Goal: Information Seeking & Learning: Learn about a topic

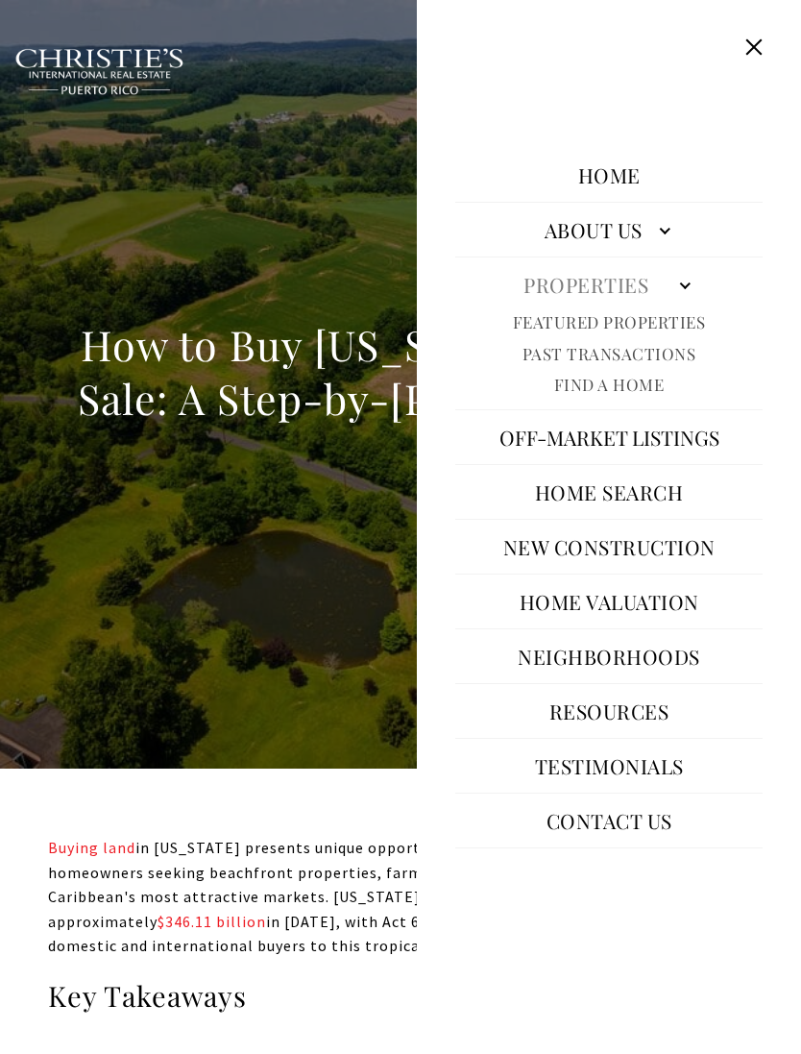
click at [693, 460] on button "Off-Market Listings" at bounding box center [609, 437] width 239 height 46
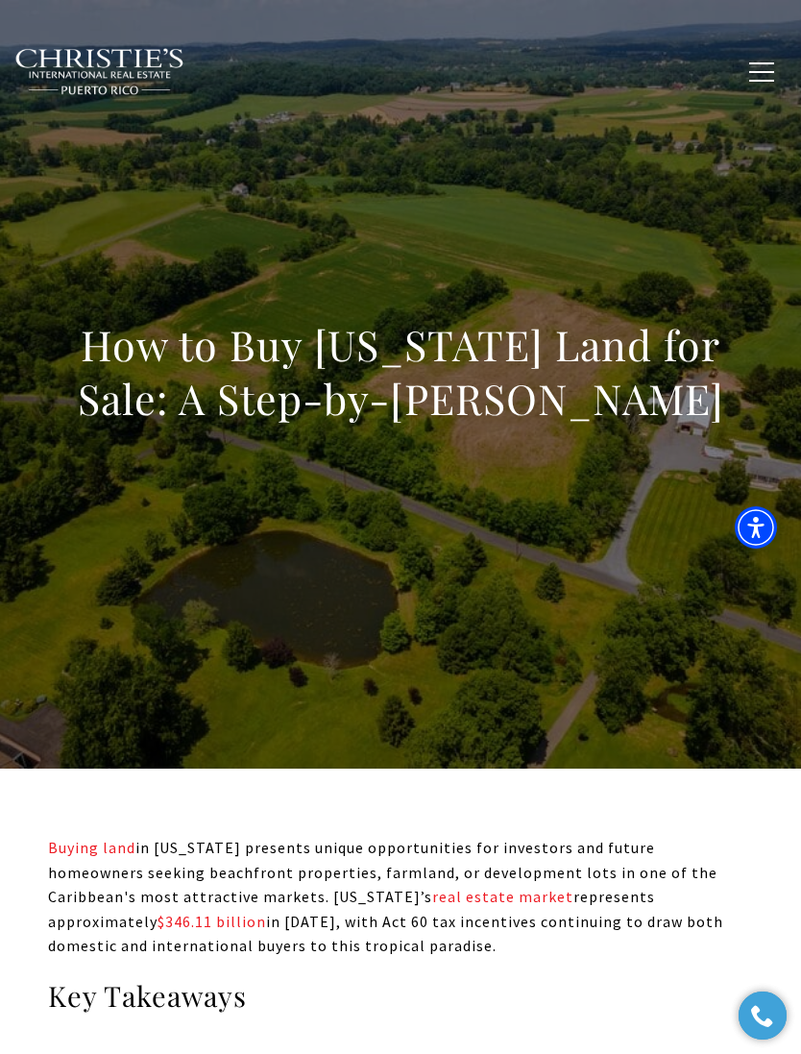
click at [764, 73] on span "button" at bounding box center [761, 72] width 25 height 2
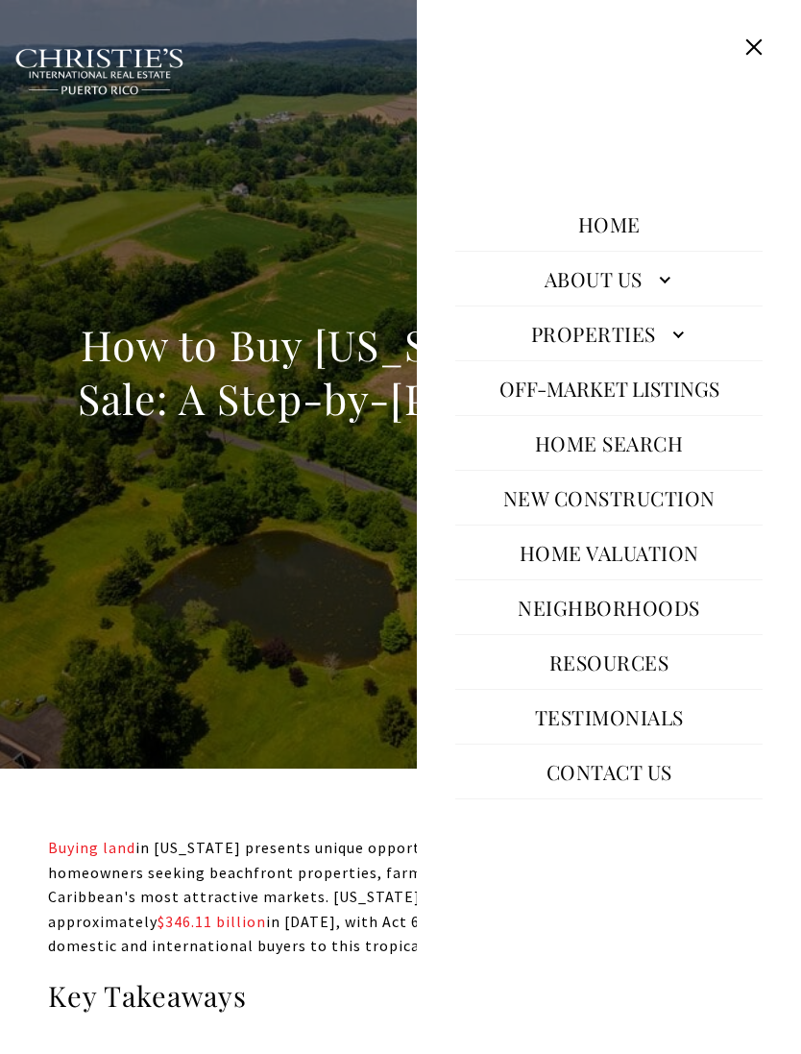
click at [653, 356] on link "Properties" at bounding box center [608, 333] width 307 height 46
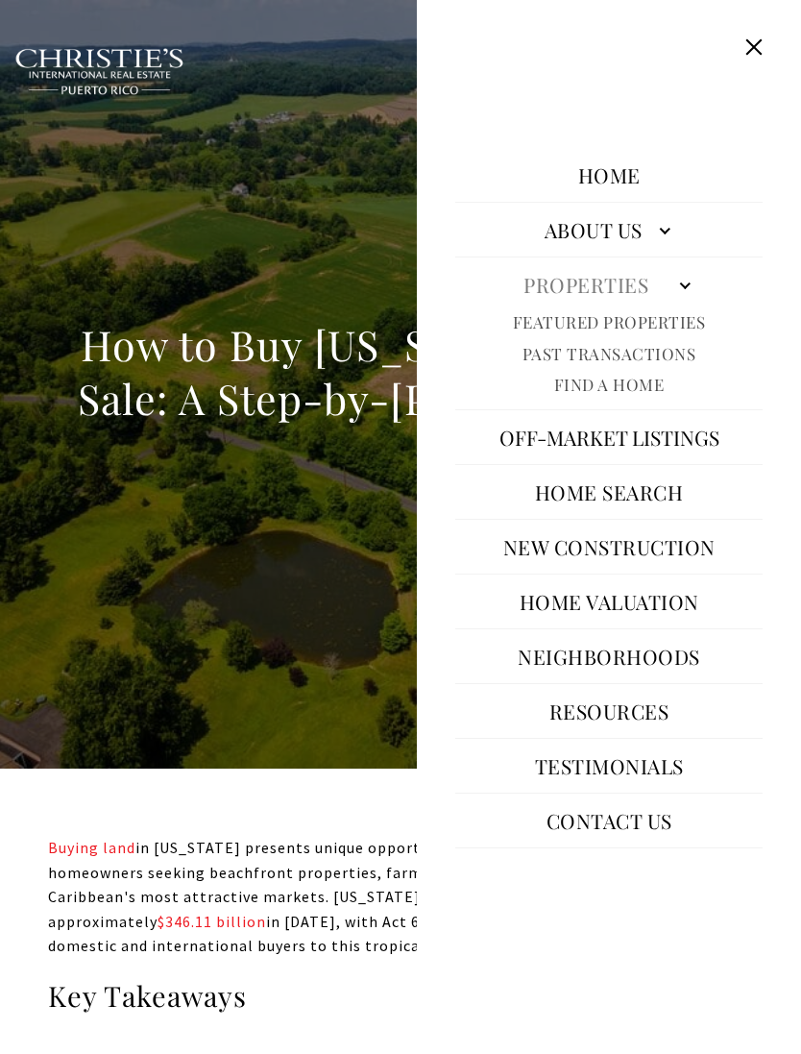
click at [656, 333] on link "Featured Properties" at bounding box center [609, 322] width 193 height 22
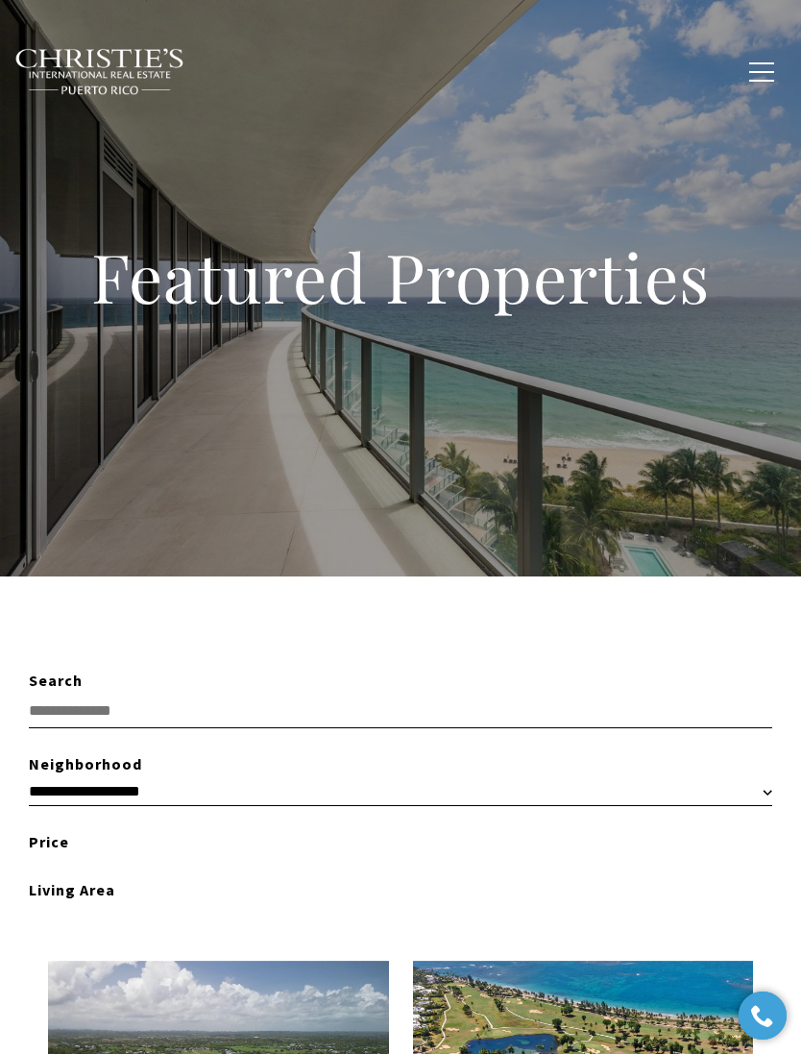
type input "**********"
type input "*********"
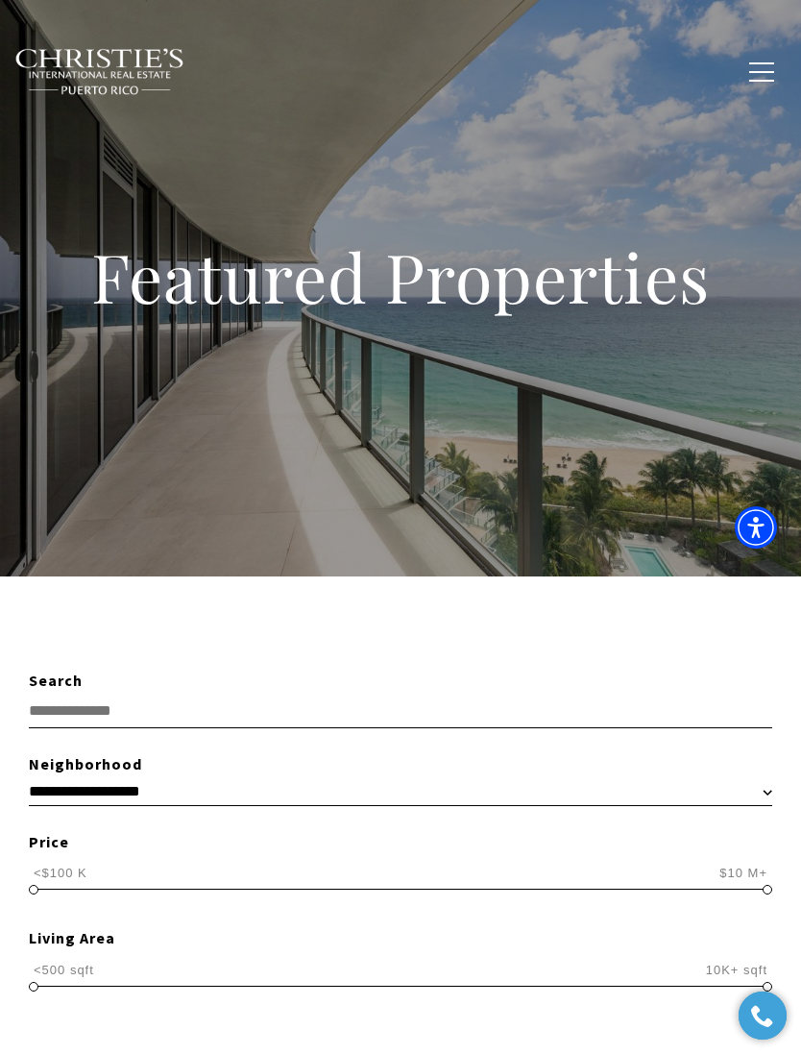
click at [41, 695] on input "text" at bounding box center [401, 712] width 744 height 36
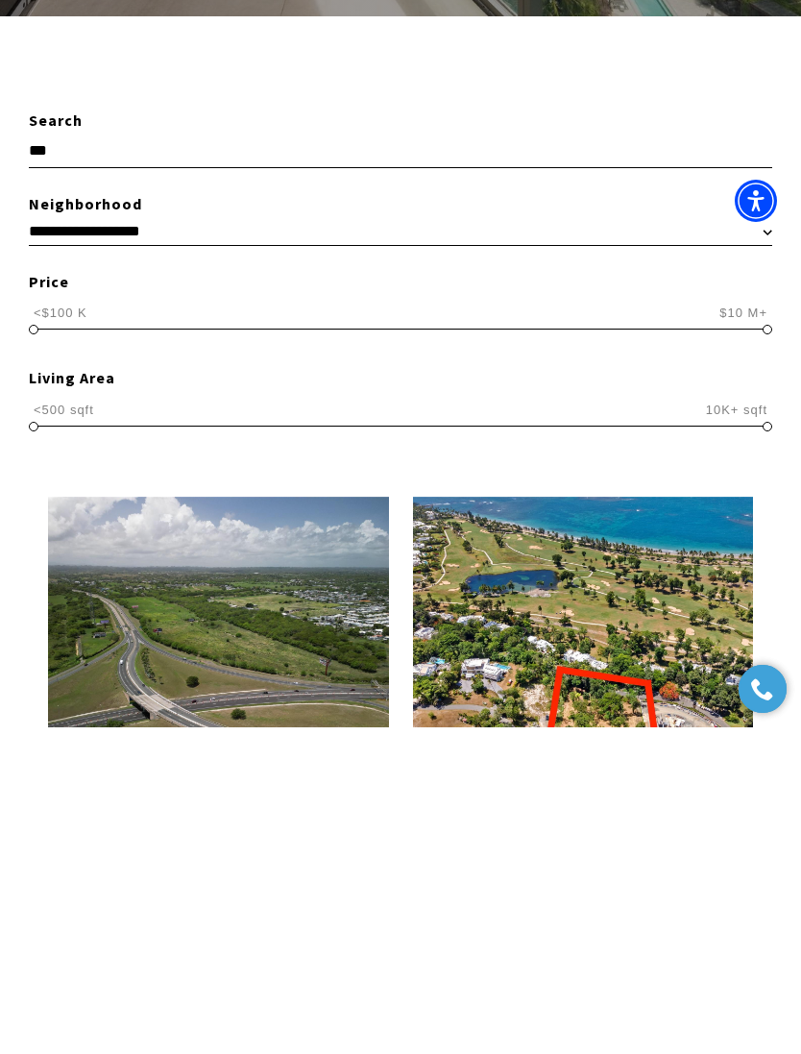
scroll to position [250, 0]
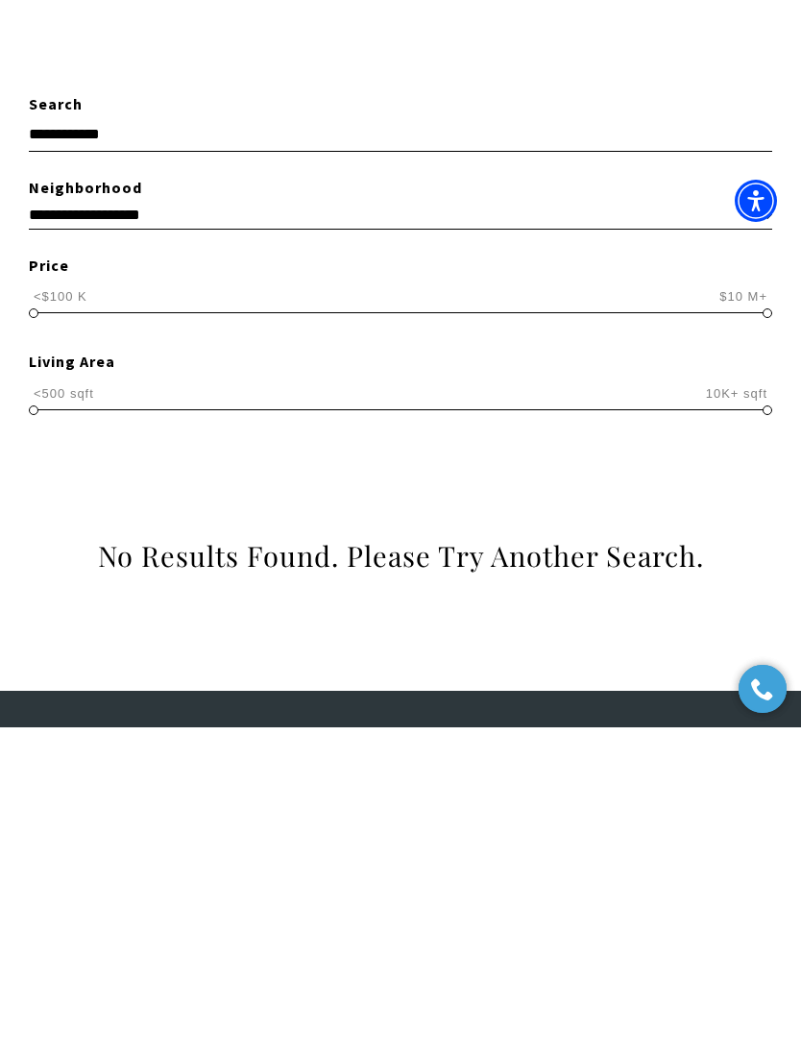
click at [63, 444] on input "**********" at bounding box center [401, 462] width 744 height 36
click at [69, 444] on input "****" at bounding box center [401, 462] width 744 height 36
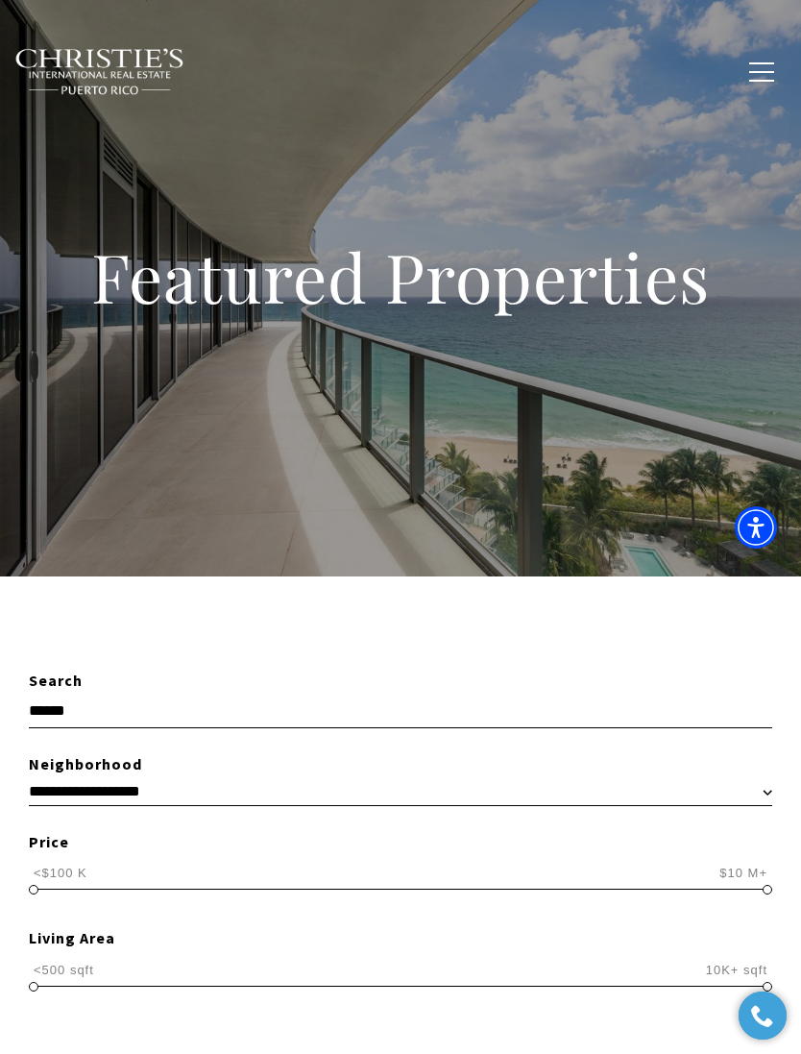
click at [752, 65] on button "button" at bounding box center [762, 72] width 50 height 56
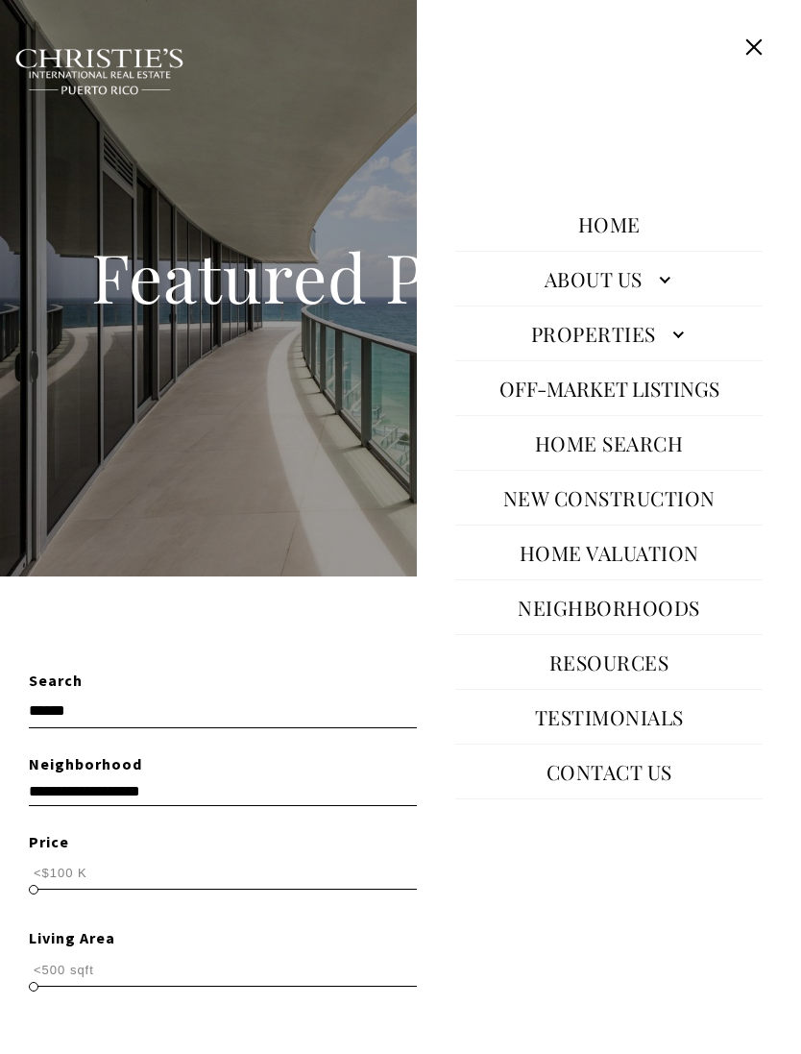
click at [681, 356] on link "Properties" at bounding box center [608, 333] width 307 height 46
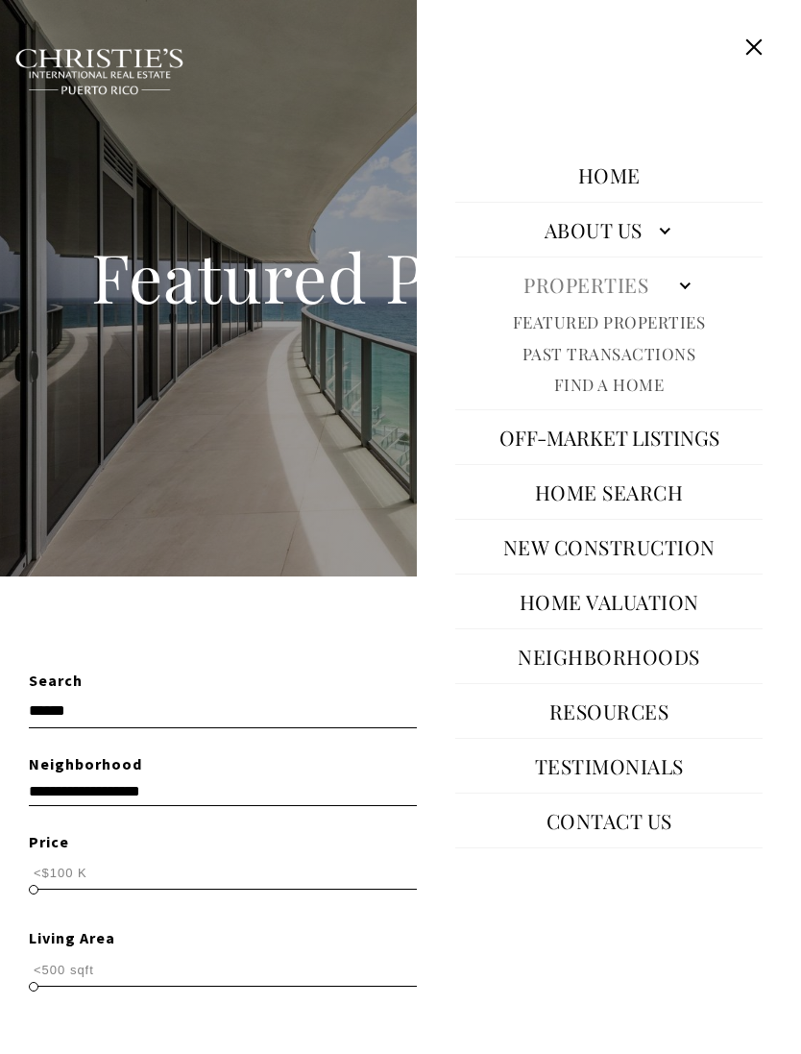
click at [687, 365] on link "Past Transactions" at bounding box center [610, 354] width 174 height 22
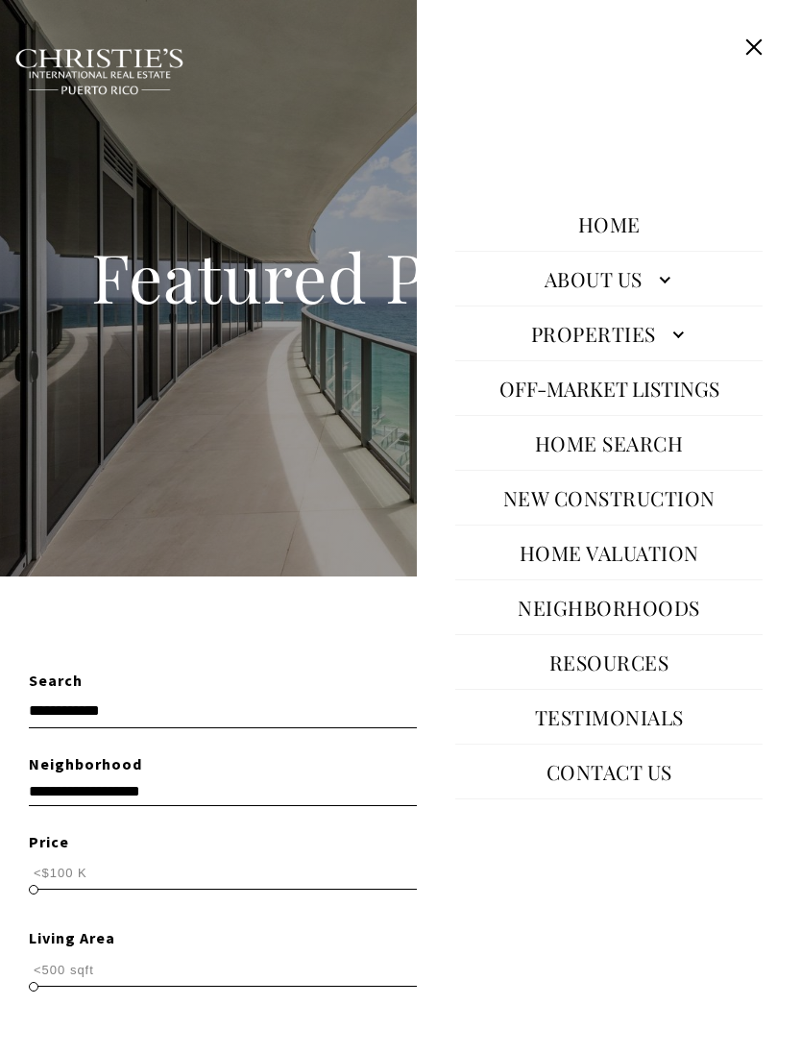
scroll to position [576, 0]
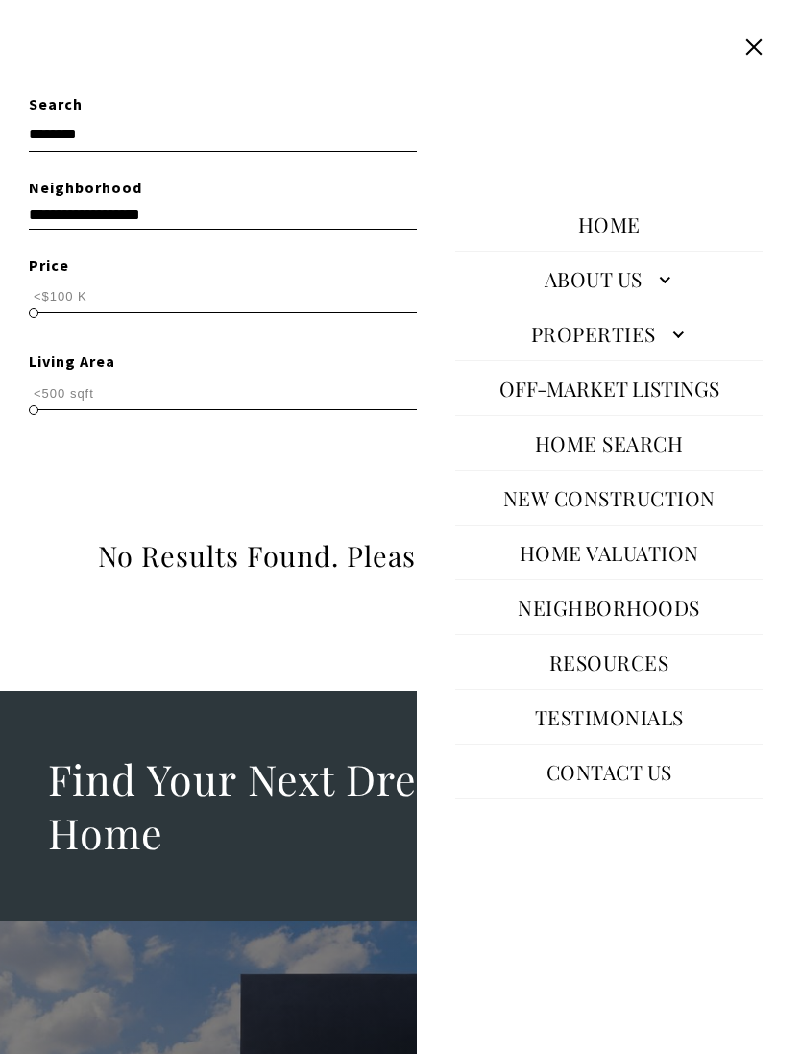
click at [741, 37] on button "Close this option" at bounding box center [754, 47] width 37 height 37
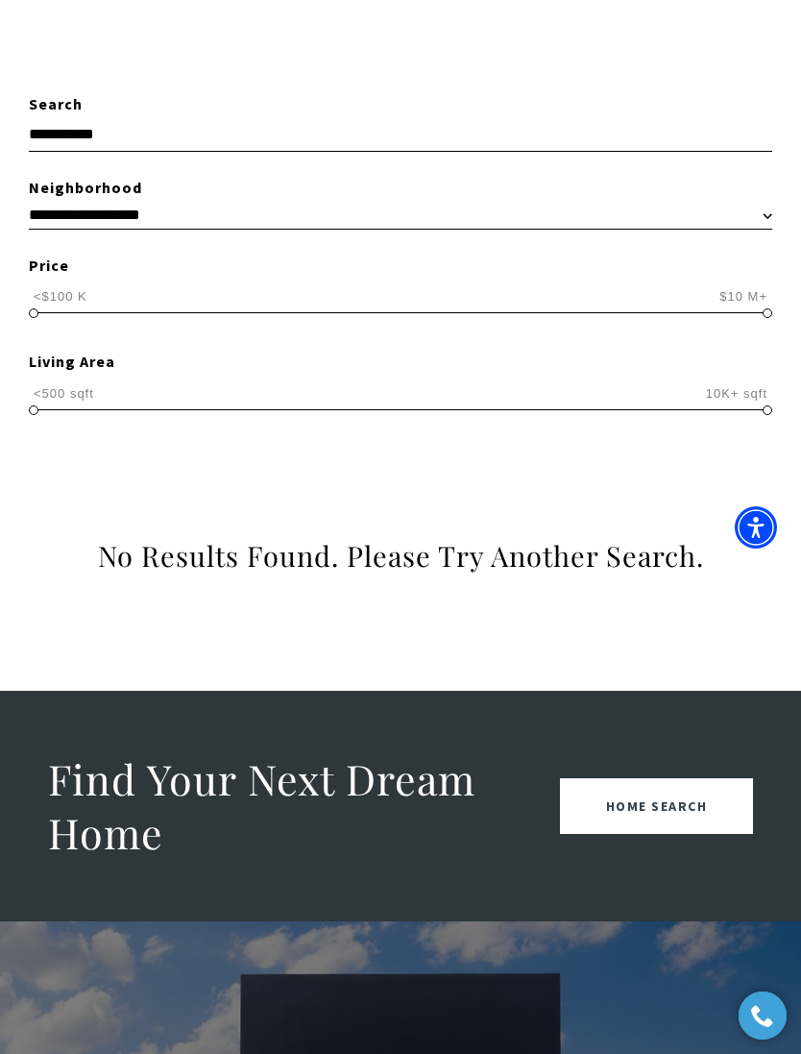
type input "******"
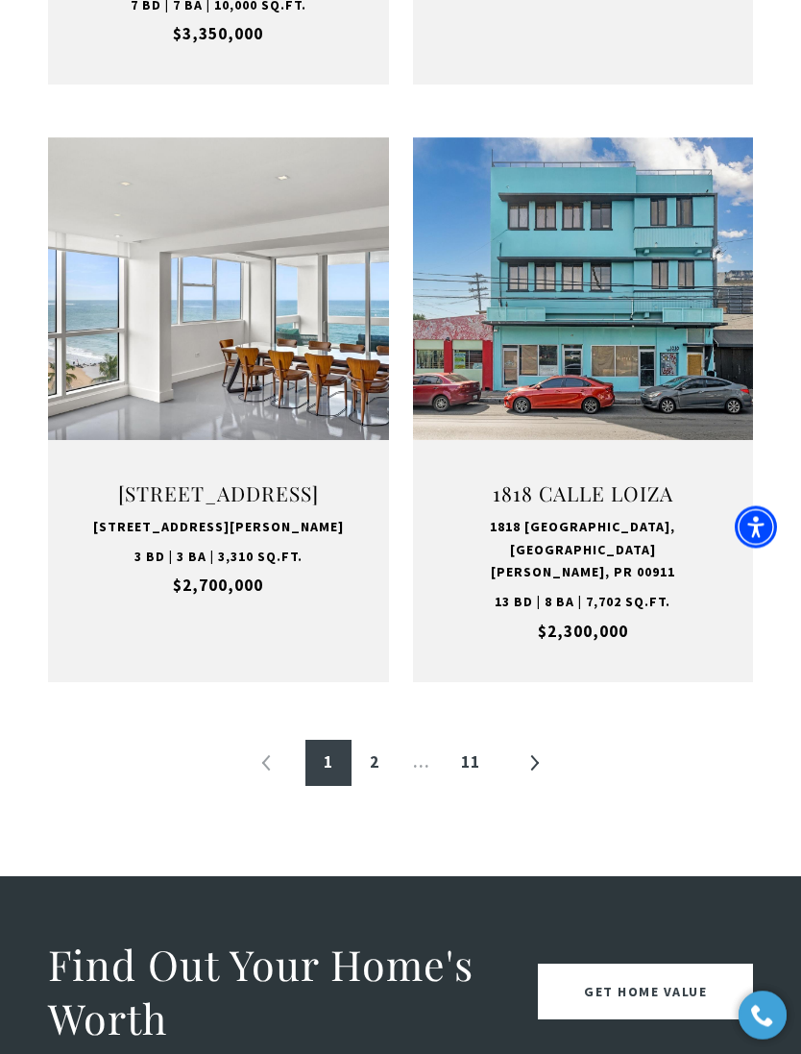
scroll to position [2303, 0]
click at [525, 786] on link "»" at bounding box center [534, 763] width 46 height 46
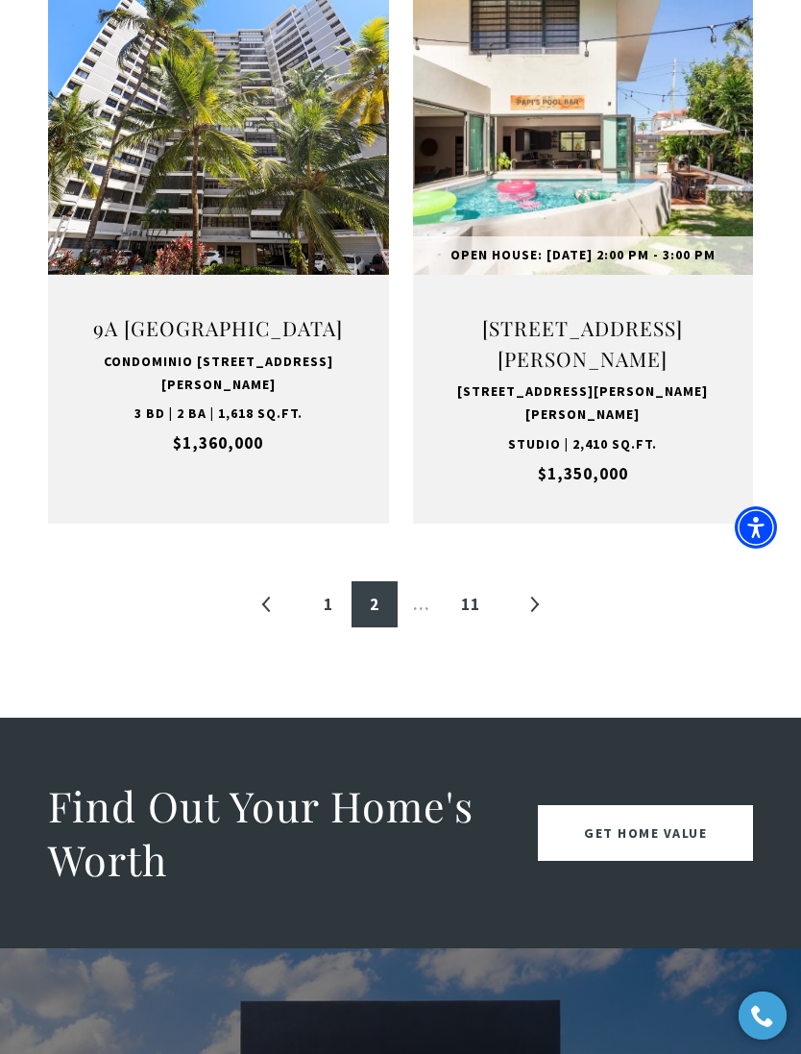
click at [537, 581] on link "»" at bounding box center [534, 604] width 46 height 46
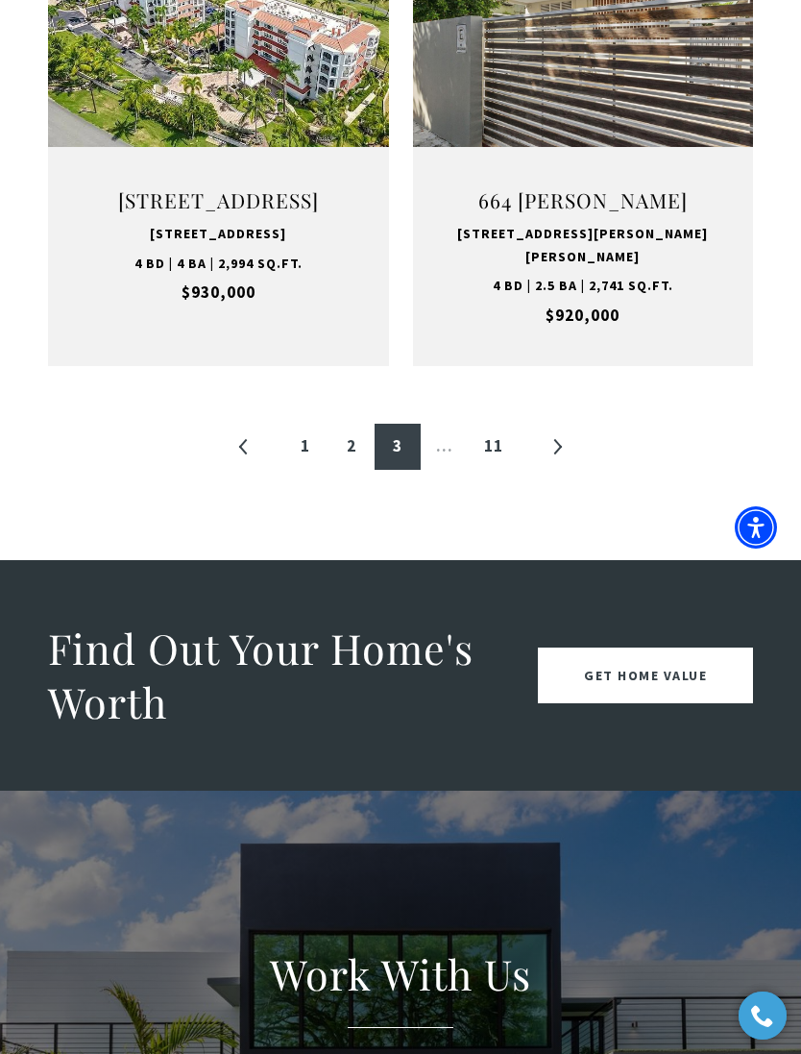
scroll to position [2693, 0]
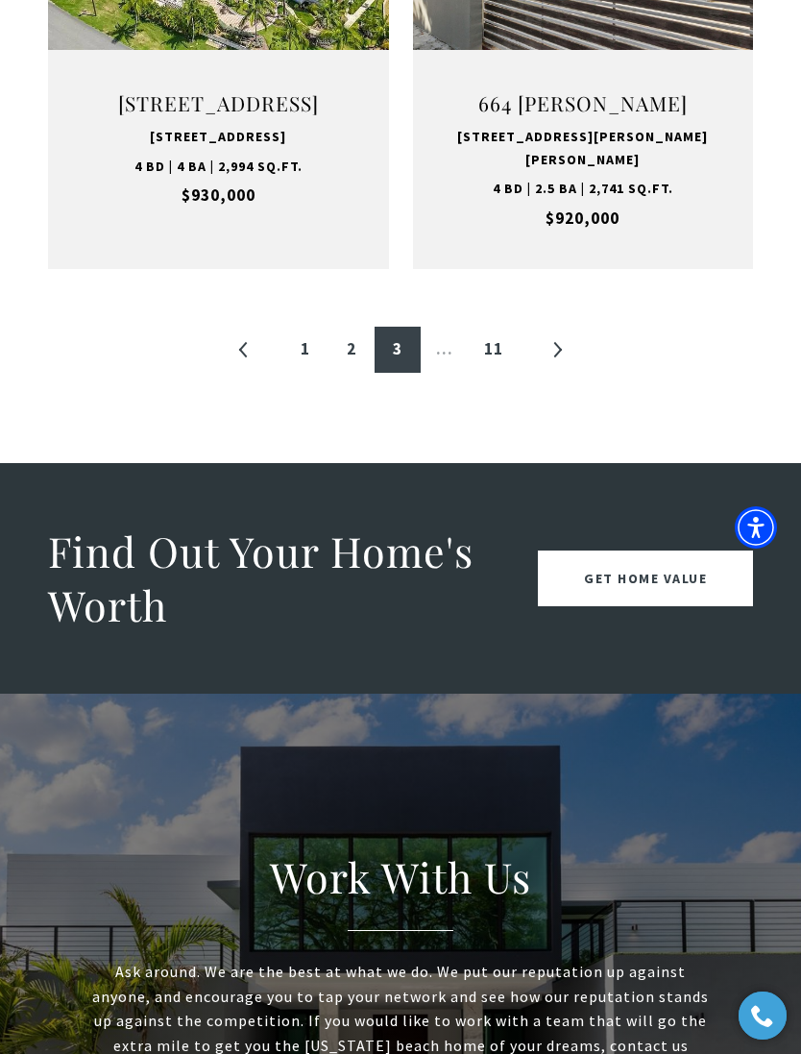
click at [560, 373] on link "»" at bounding box center [557, 350] width 46 height 46
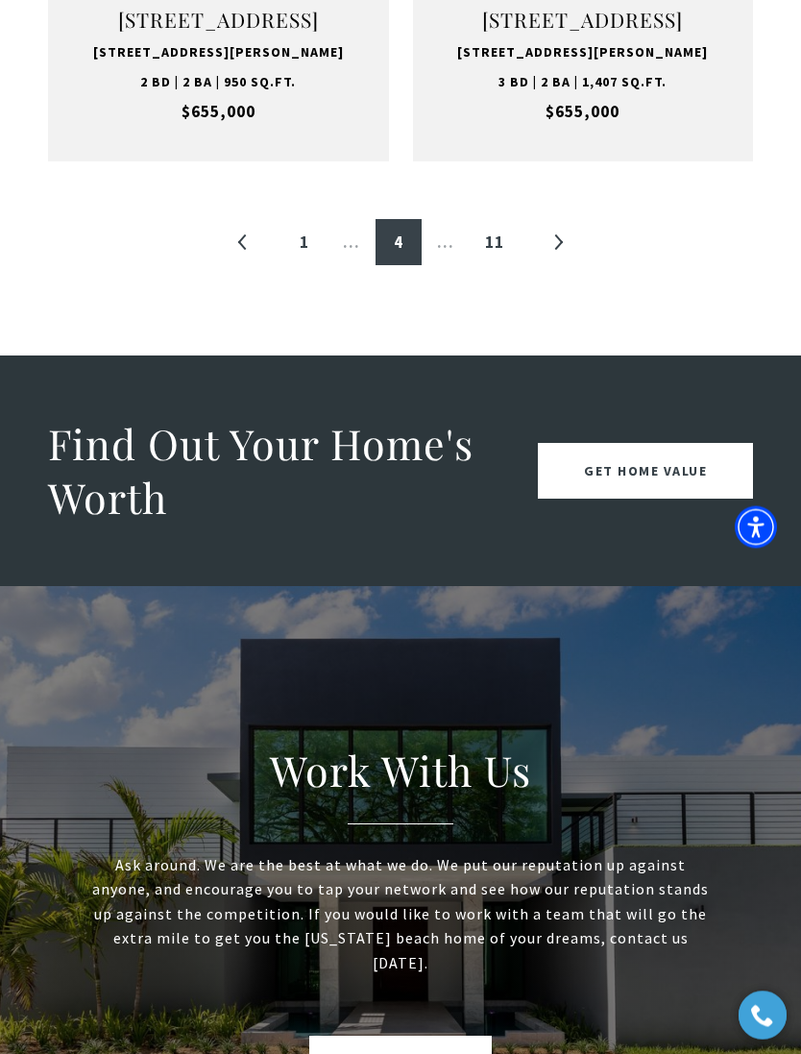
scroll to position [2949, 0]
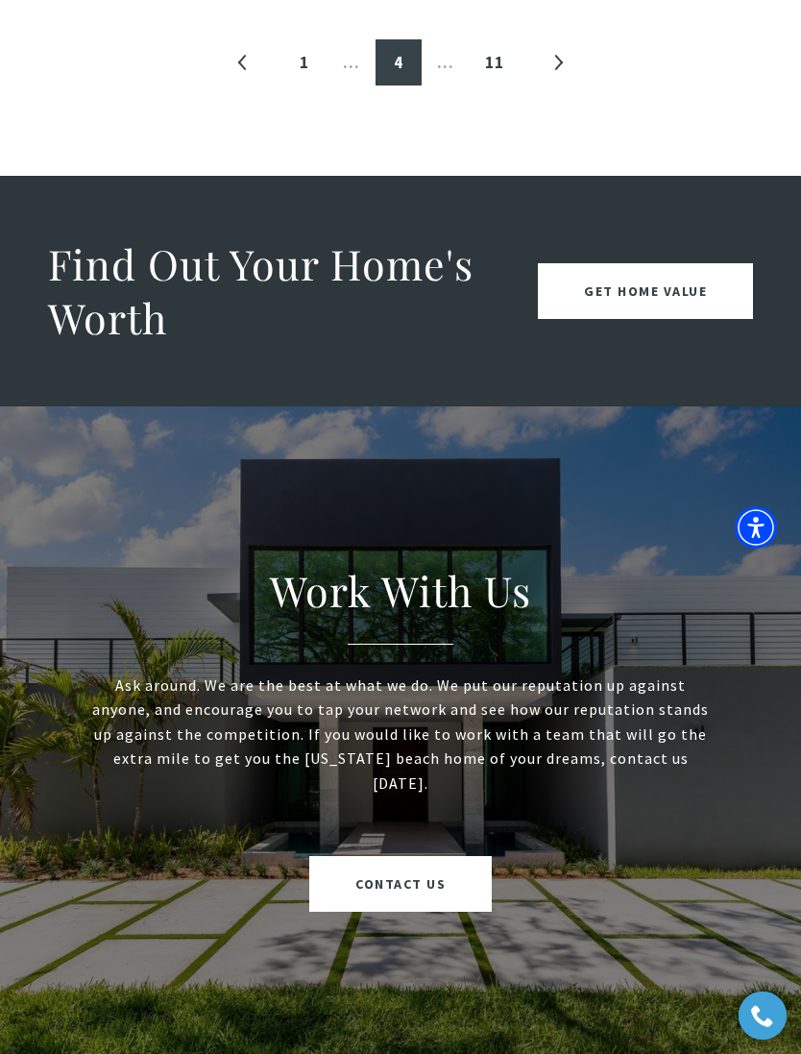
click at [564, 86] on link "»" at bounding box center [558, 62] width 46 height 46
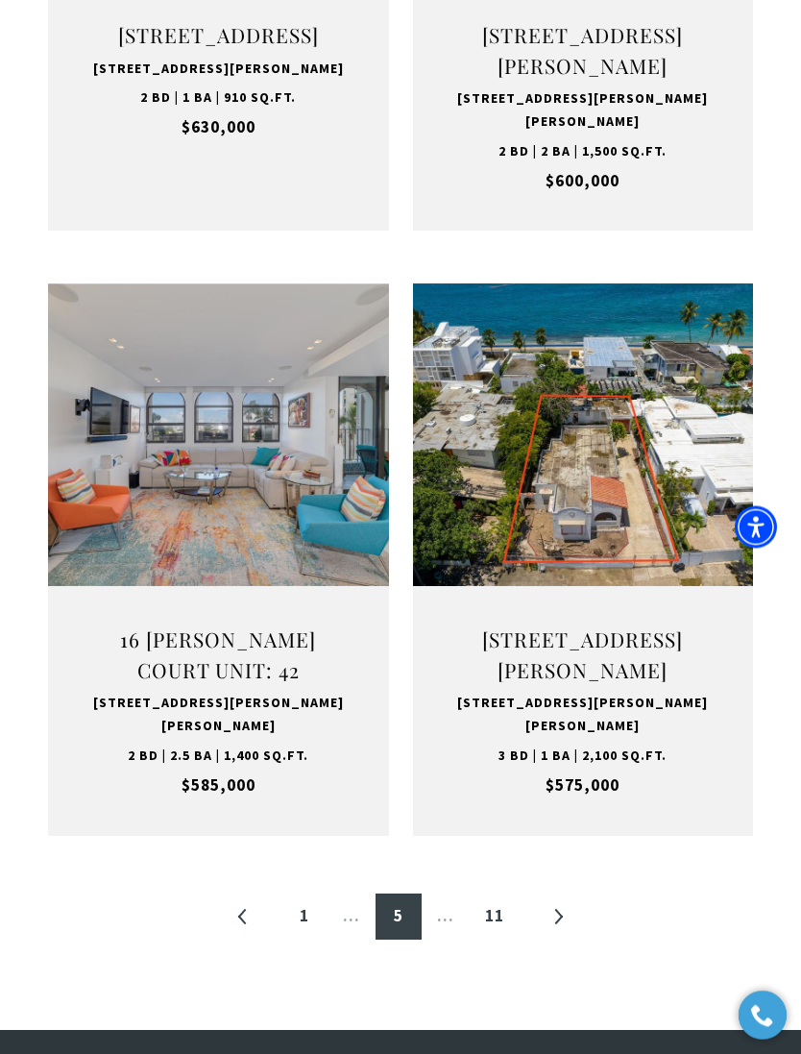
scroll to position [2378, 0]
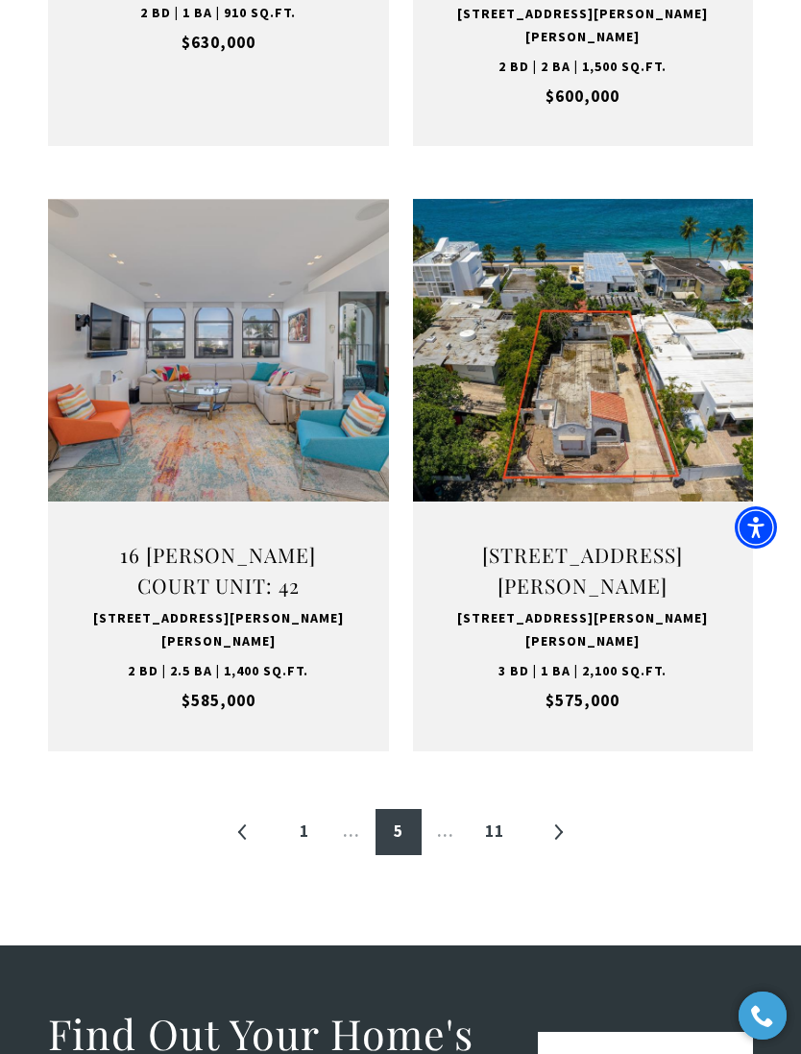
click at [562, 809] on link "»" at bounding box center [558, 832] width 46 height 46
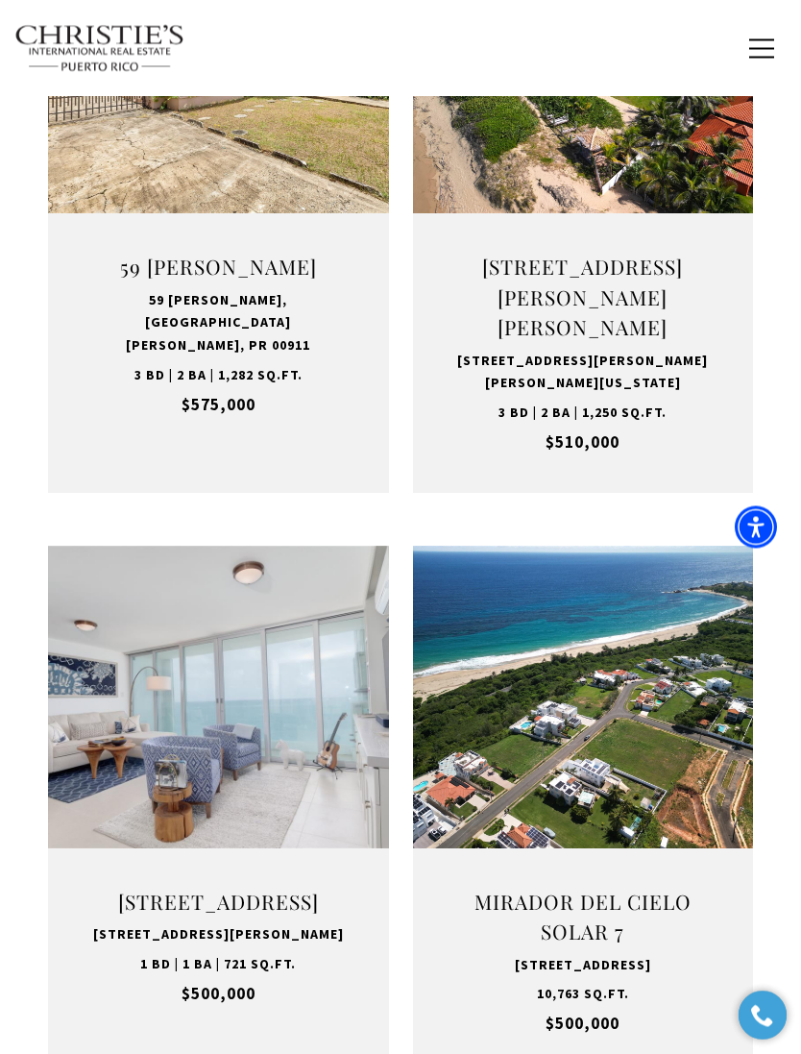
scroll to position [576, 0]
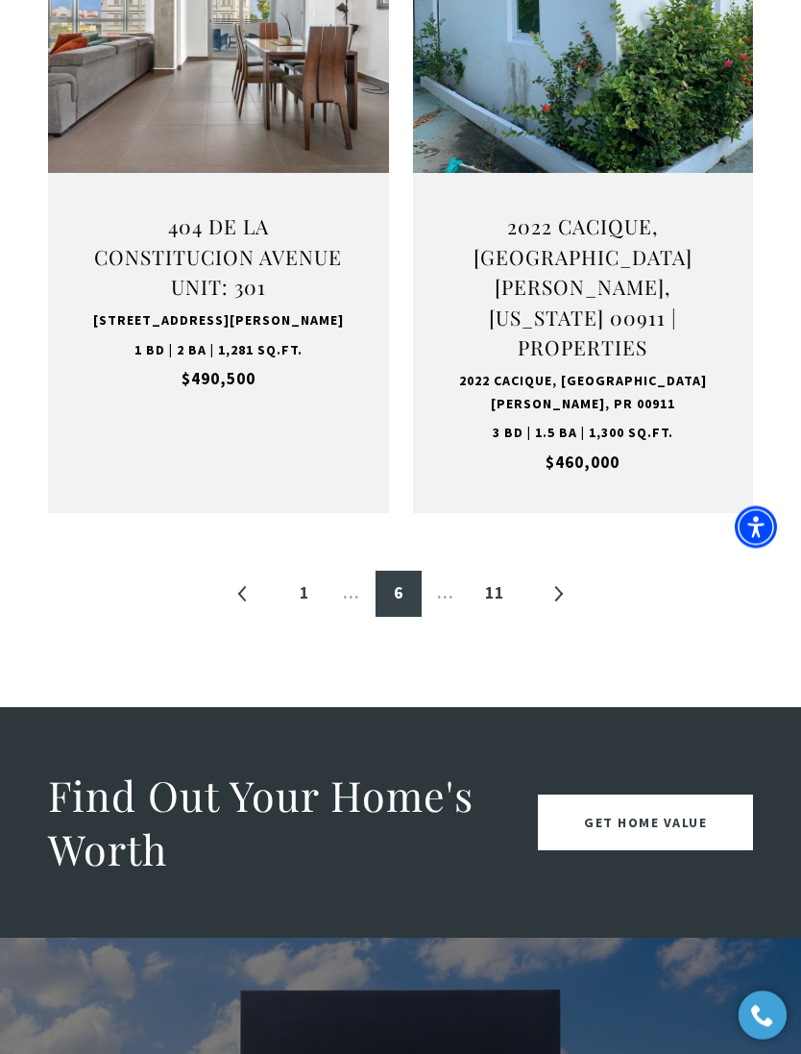
click at [563, 572] on link "»" at bounding box center [558, 595] width 46 height 46
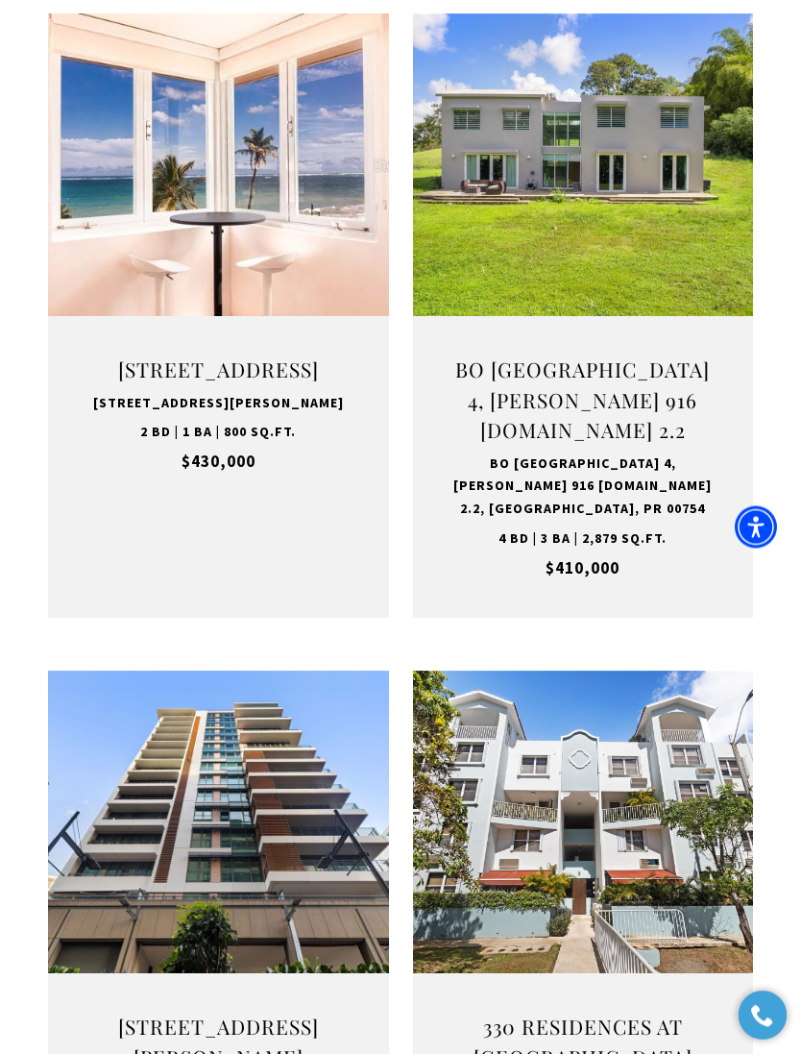
scroll to position [675, 0]
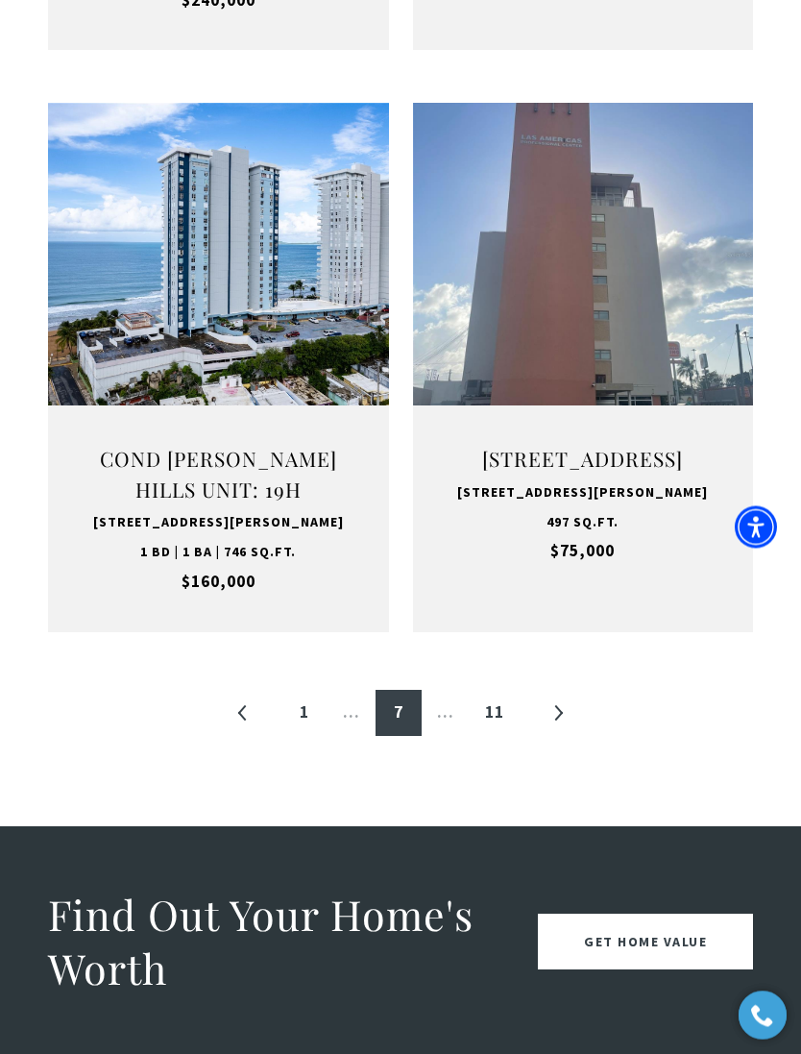
click at [553, 691] on link "»" at bounding box center [558, 714] width 46 height 46
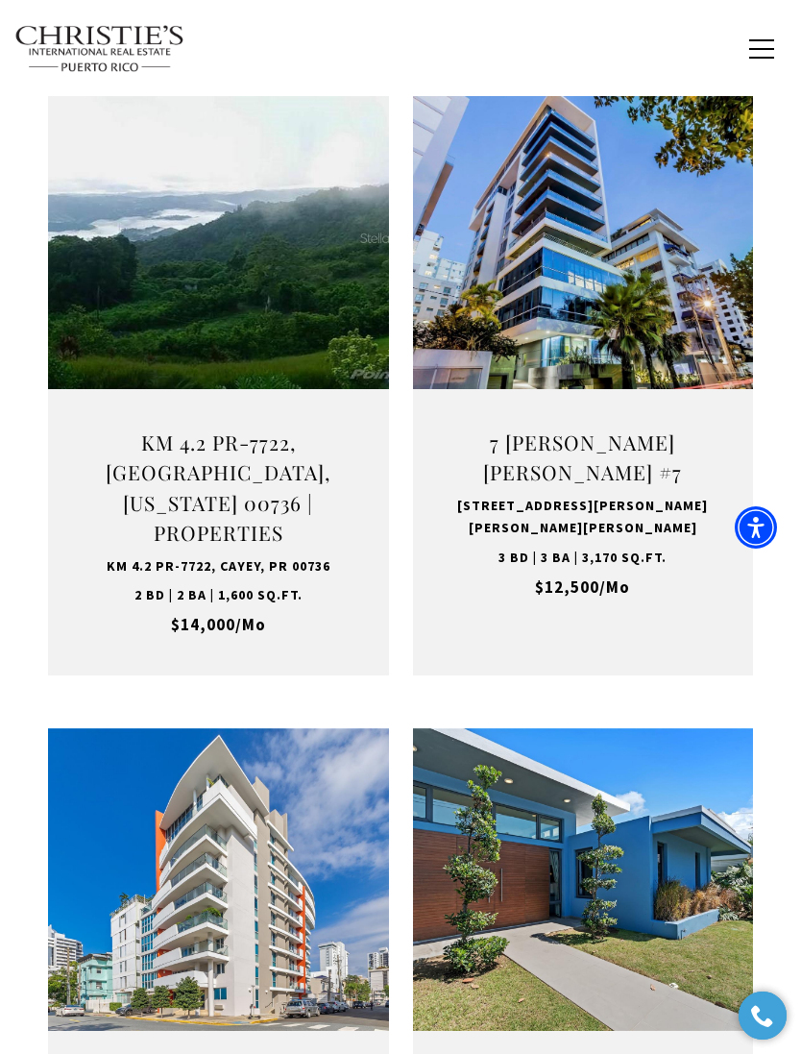
scroll to position [1916, 0]
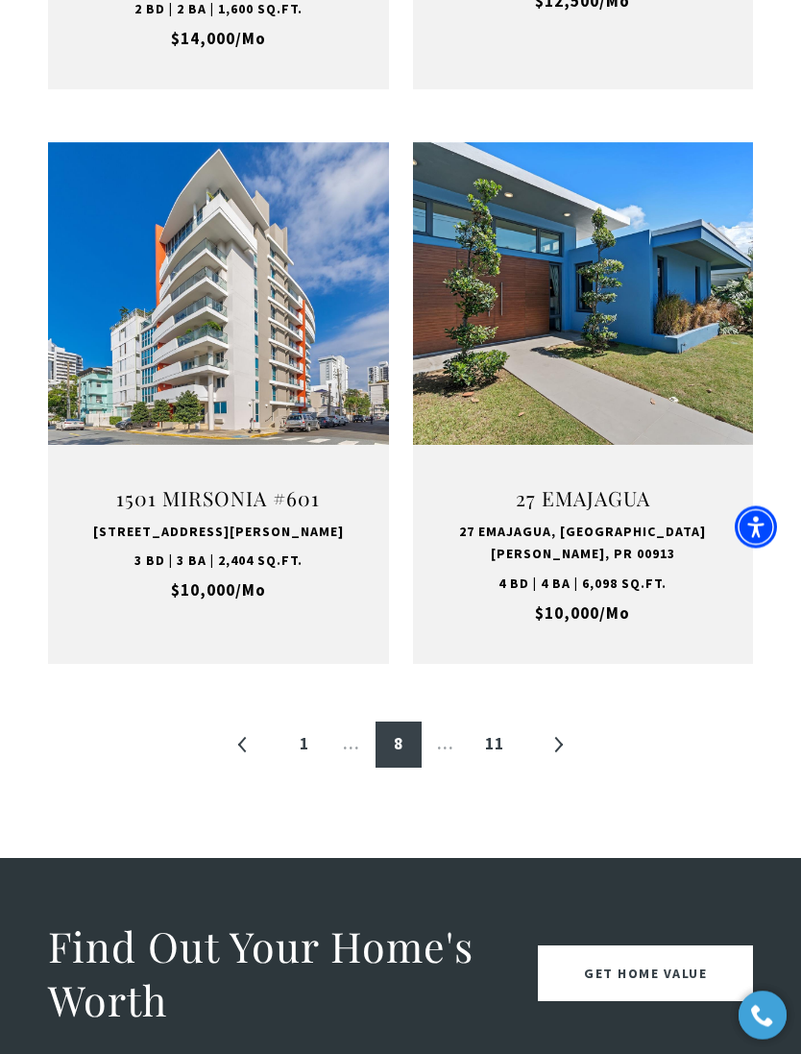
click at [559, 722] on link "»" at bounding box center [558, 745] width 46 height 46
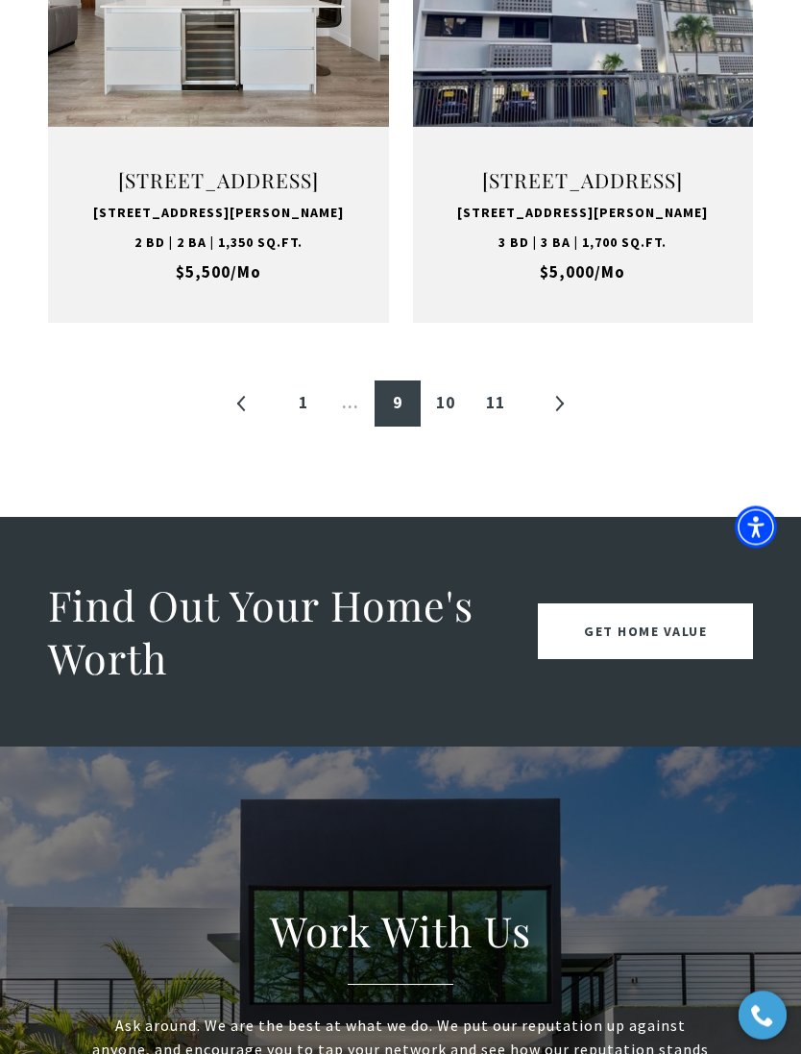
scroll to position [2614, 0]
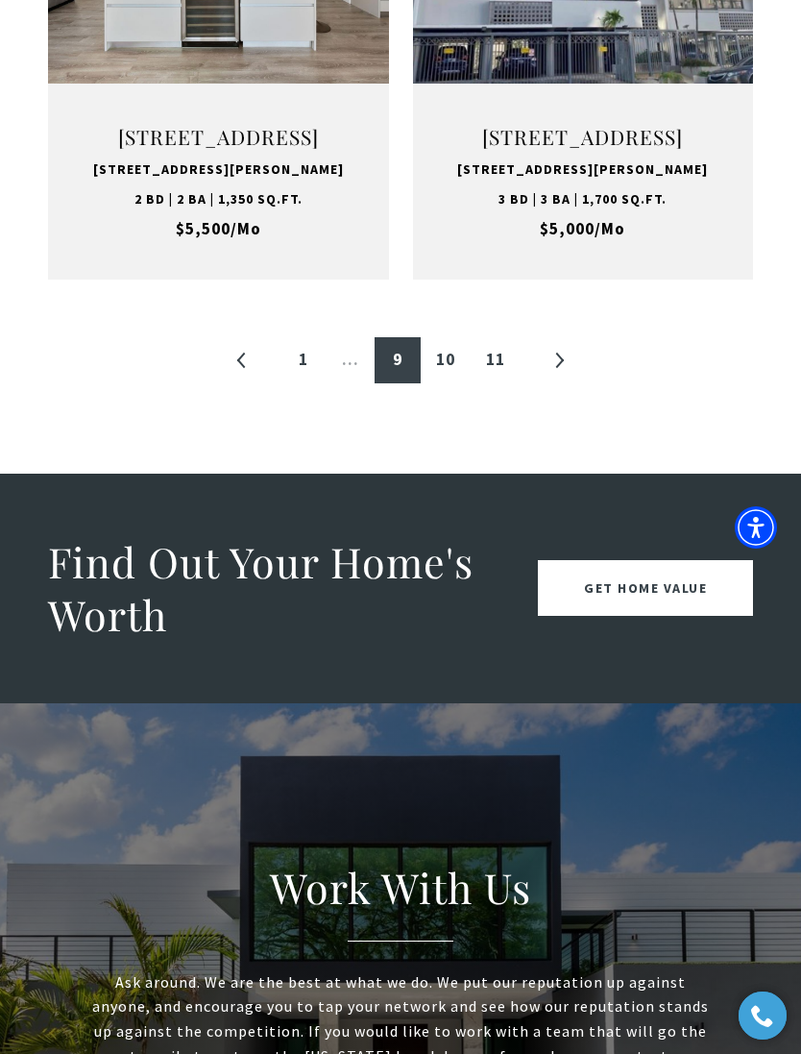
click at [554, 383] on link "»" at bounding box center [559, 360] width 46 height 46
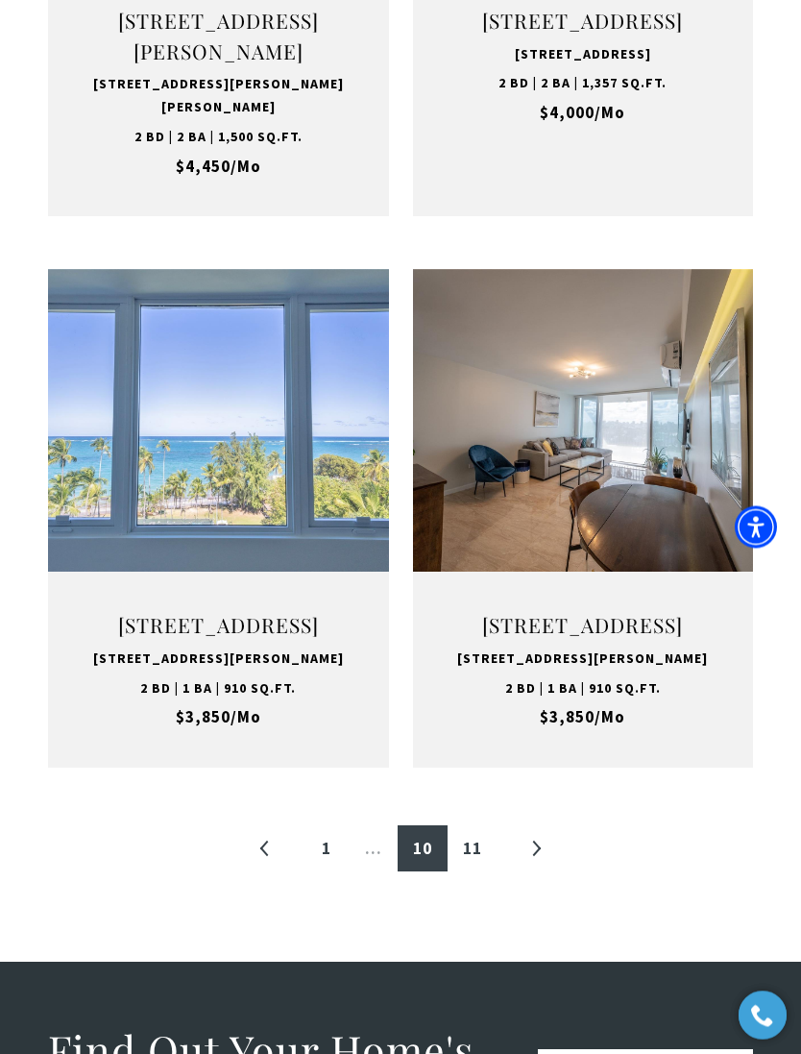
scroll to position [2246, 0]
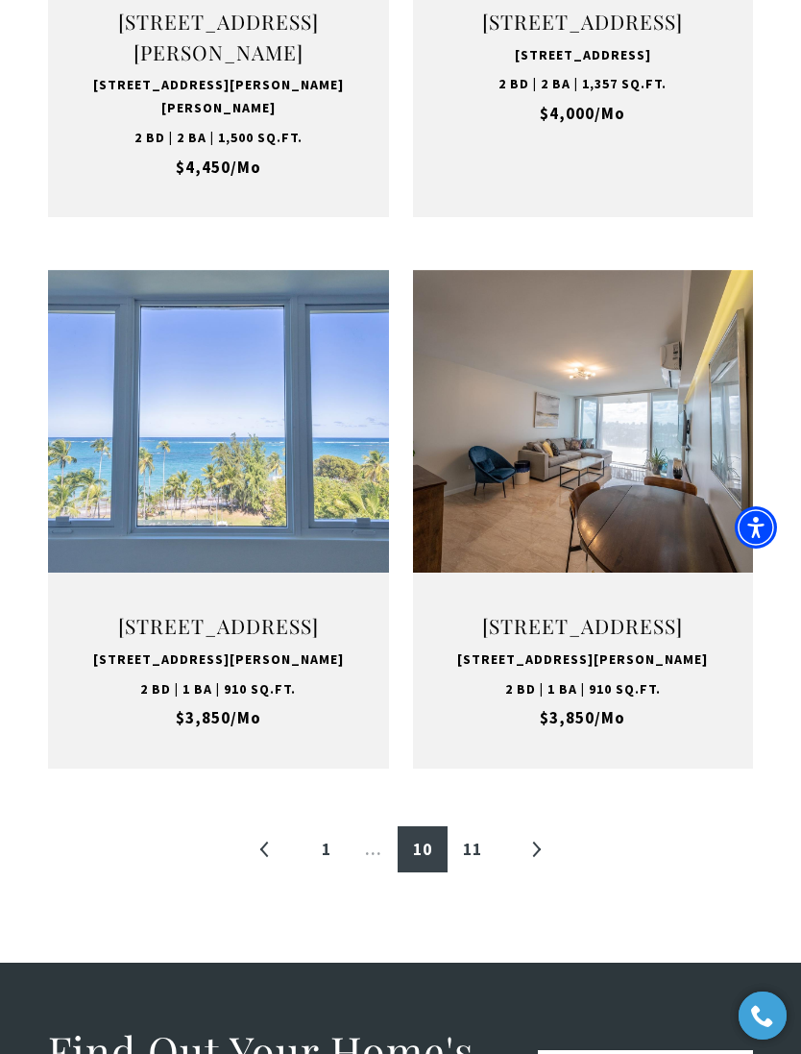
click at [544, 859] on link "»" at bounding box center [536, 849] width 46 height 46
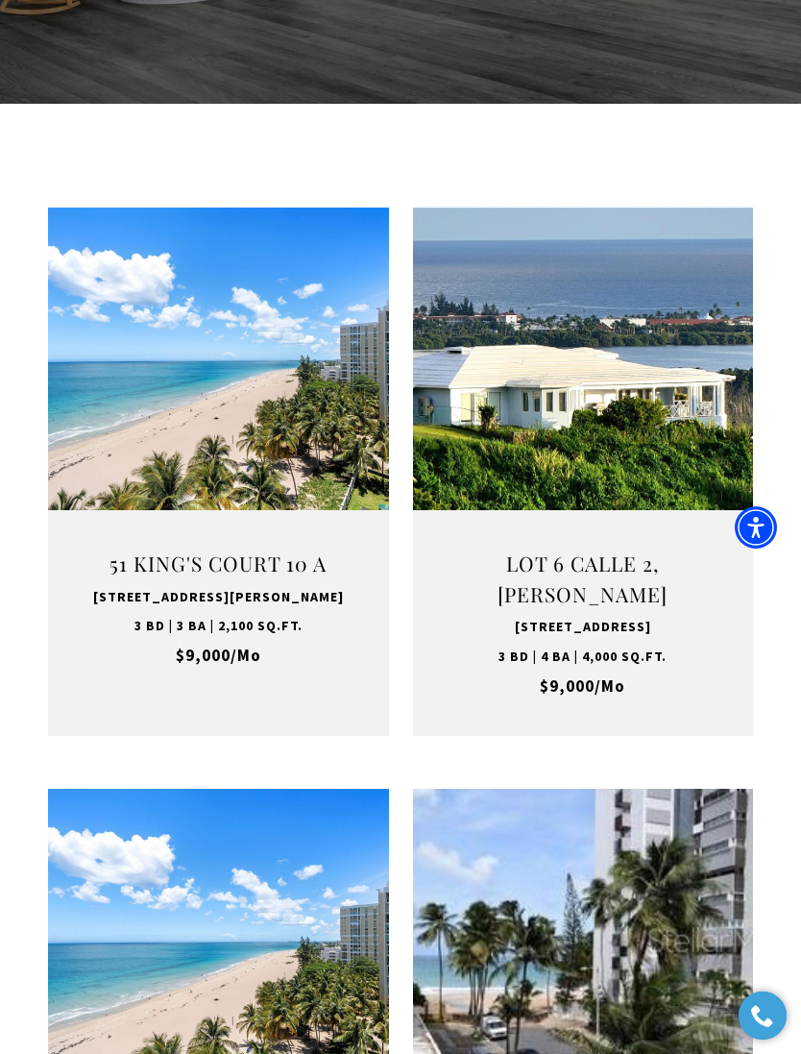
scroll to position [576, 0]
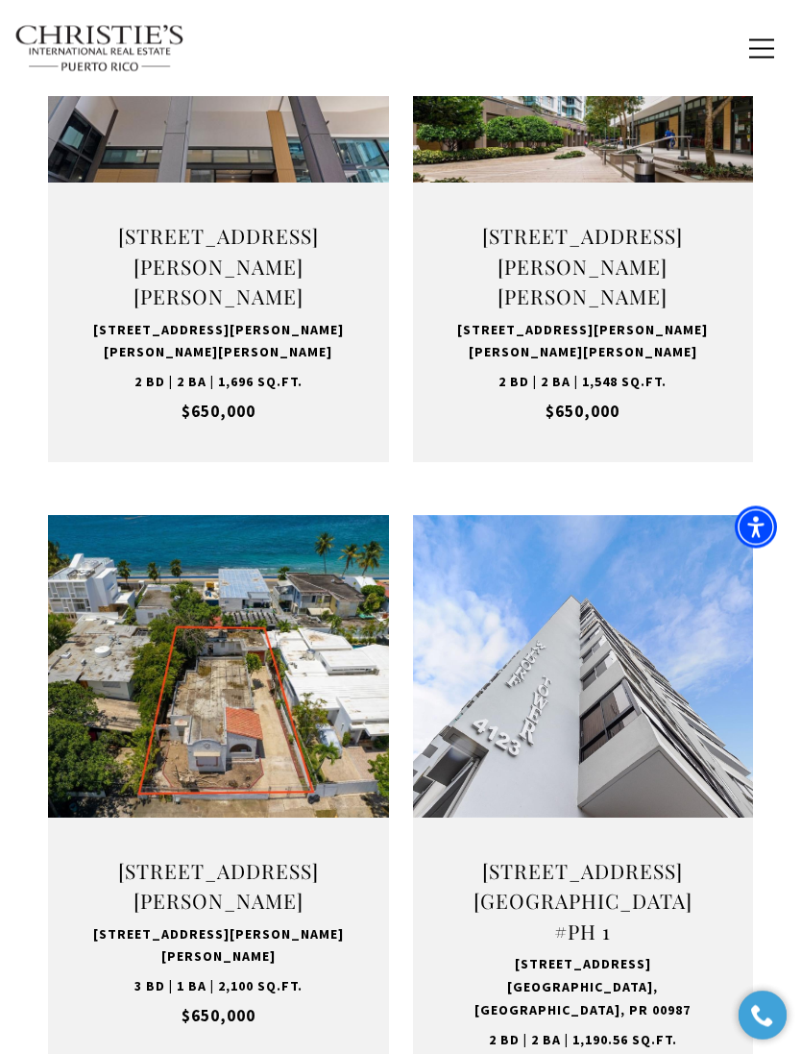
scroll to position [576, 0]
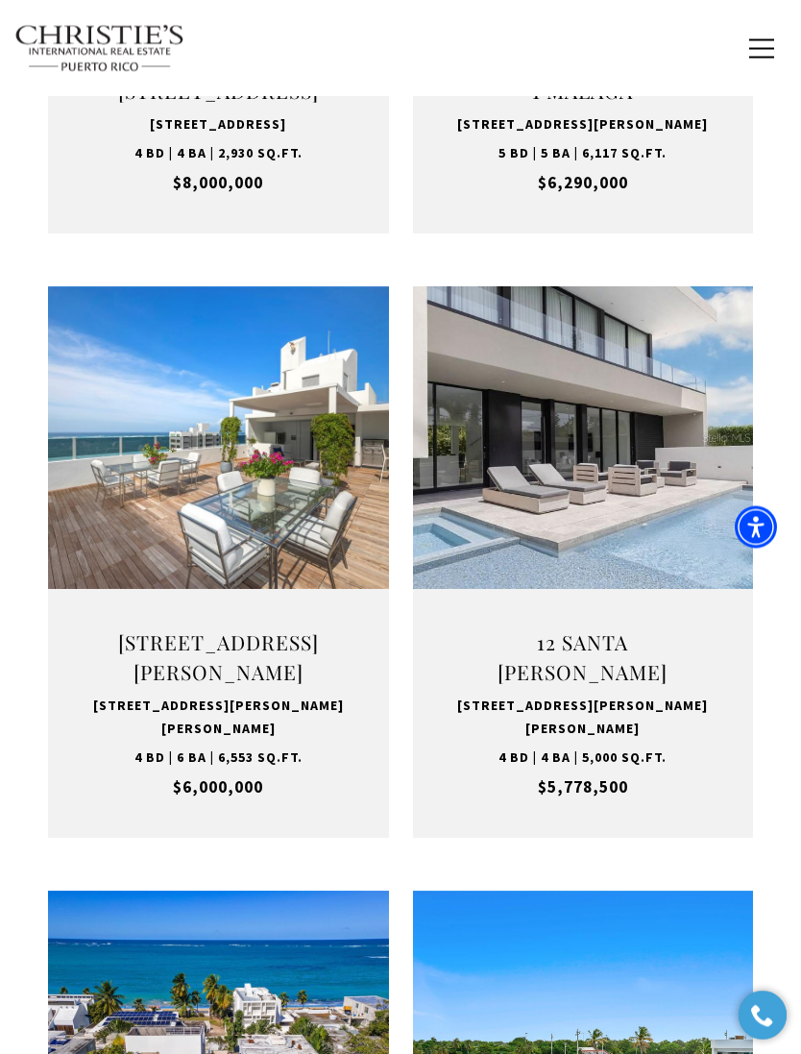
scroll to position [576, 0]
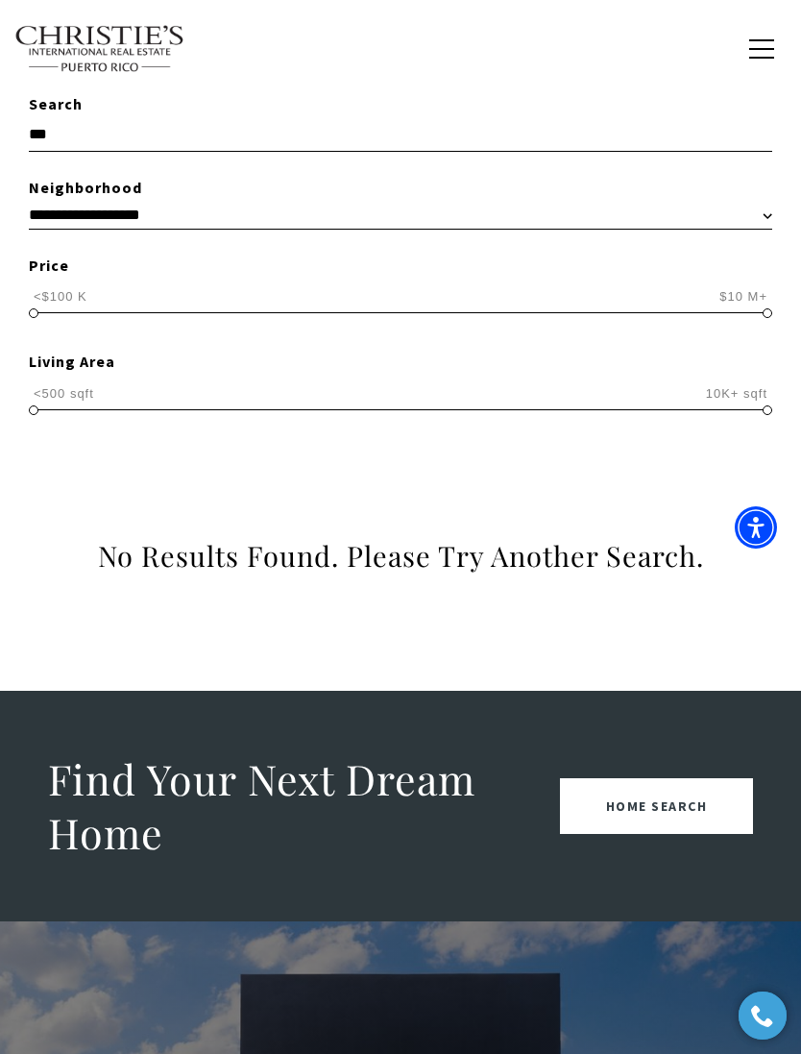
type input "**"
